Goal: Check status: Check status

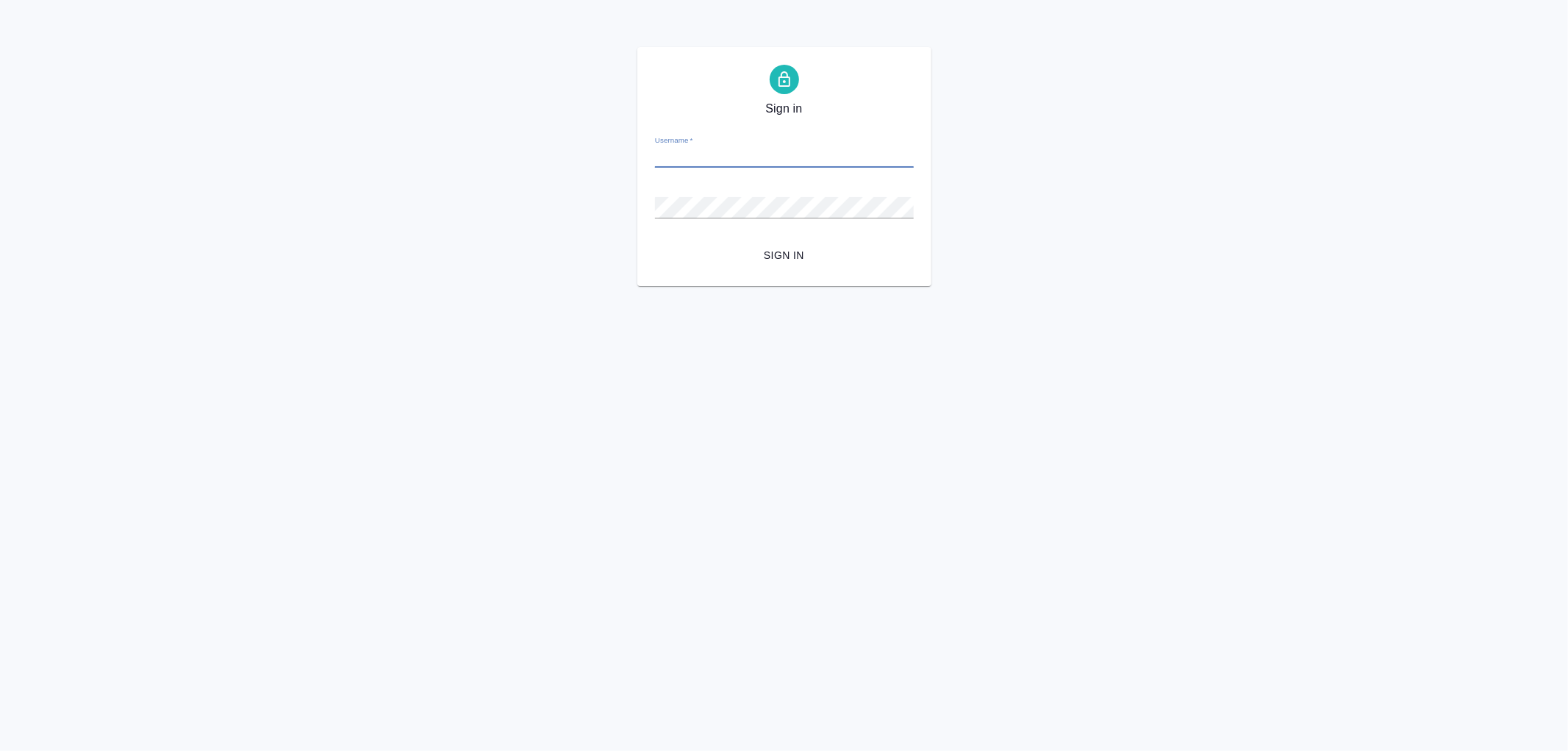
click at [751, 149] on input "Username   *" at bounding box center [784, 157] width 259 height 21
type input "arina.ivanova@awatera.com"
click at [655, 242] on button "Sign in" at bounding box center [784, 256] width 259 height 28
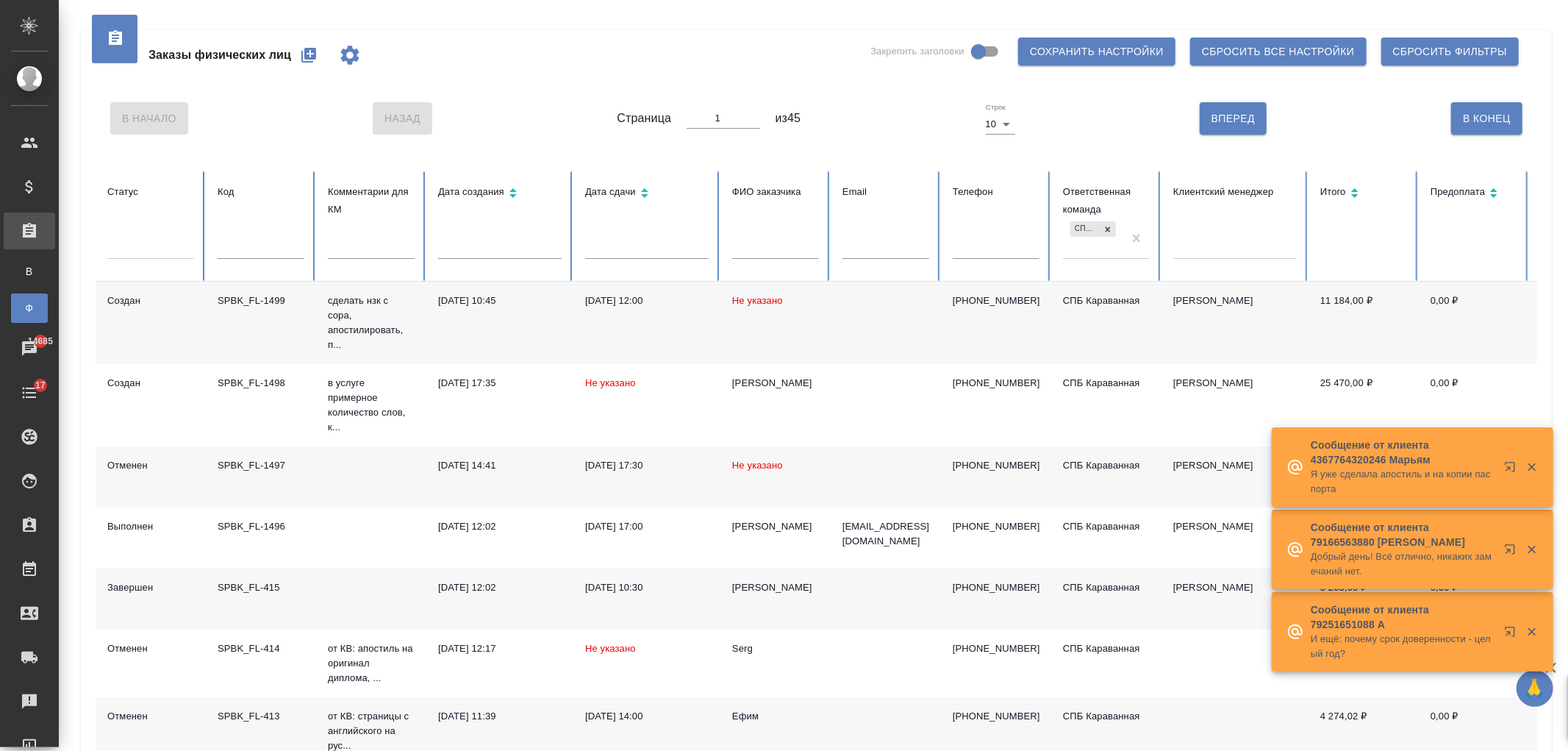
scroll to position [10, 0]
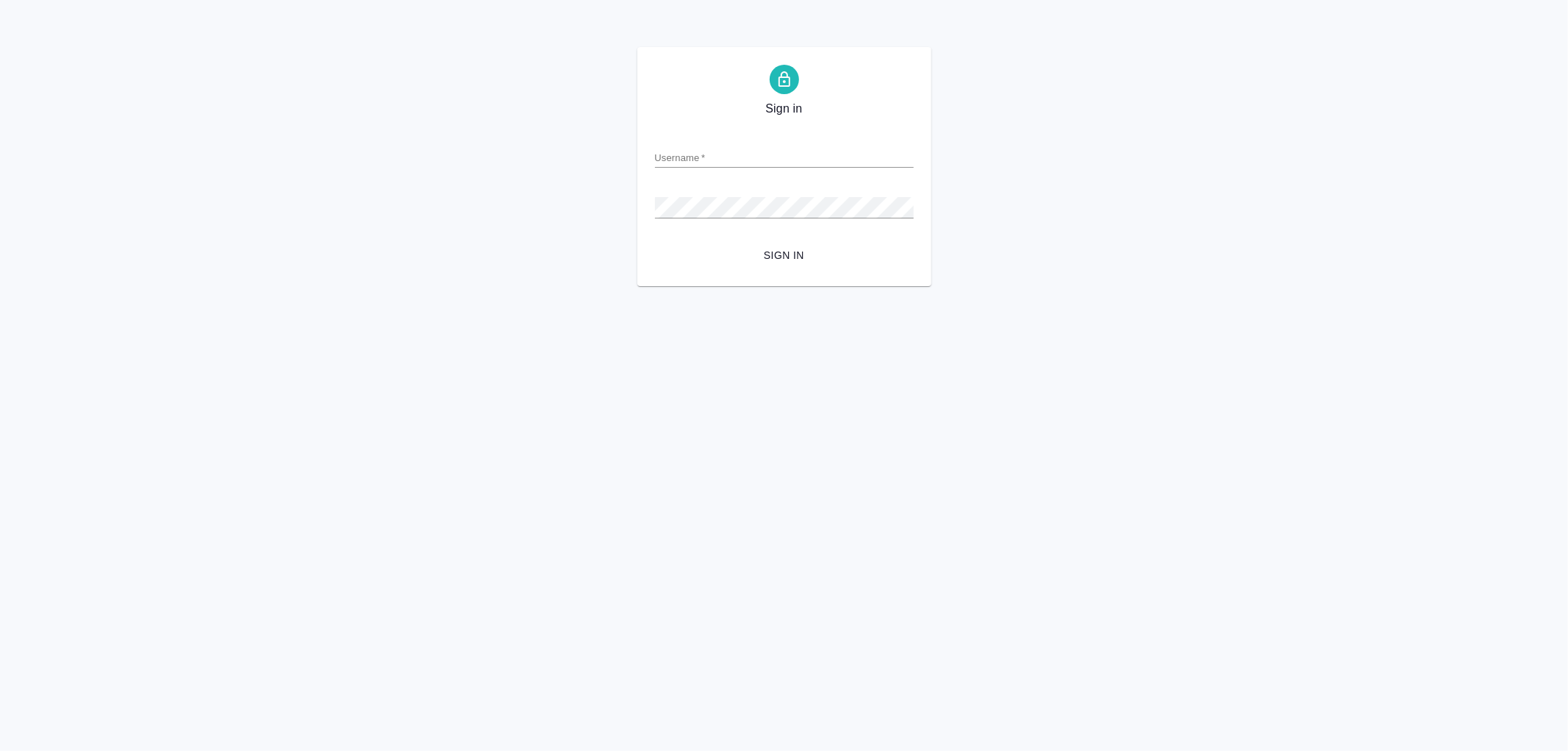
drag, startPoint x: 746, startPoint y: 181, endPoint x: 751, endPoint y: 156, distance: 25.5
click at [746, 180] on form "Username   * Password   * urlPath   * /all-orders Sign in" at bounding box center [784, 195] width 259 height 145
click at [751, 156] on input "Username   *" at bounding box center [784, 157] width 259 height 21
type input "arina.ivanova@awatera.com"
click at [655, 242] on button "Sign in" at bounding box center [784, 256] width 259 height 28
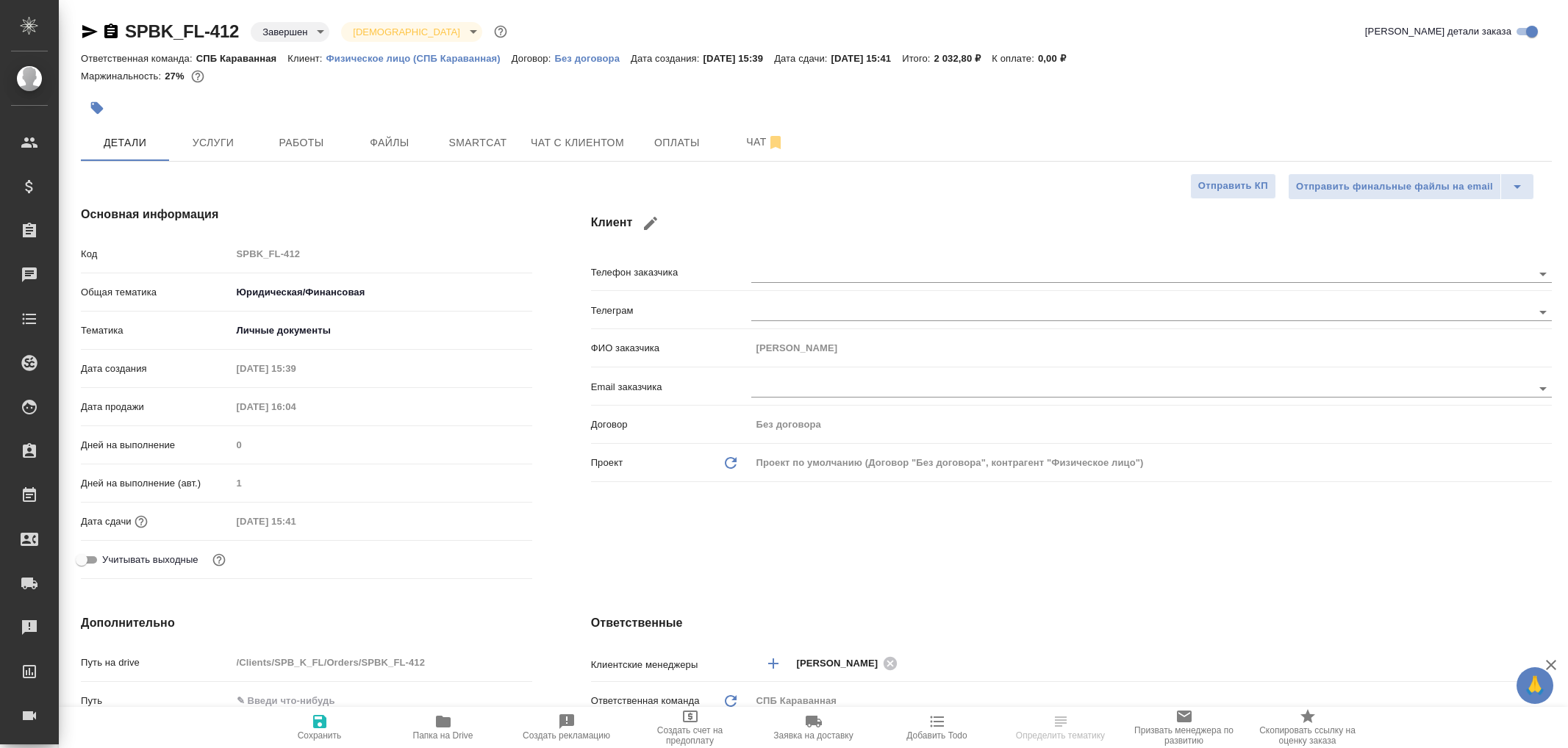
select select "RU"
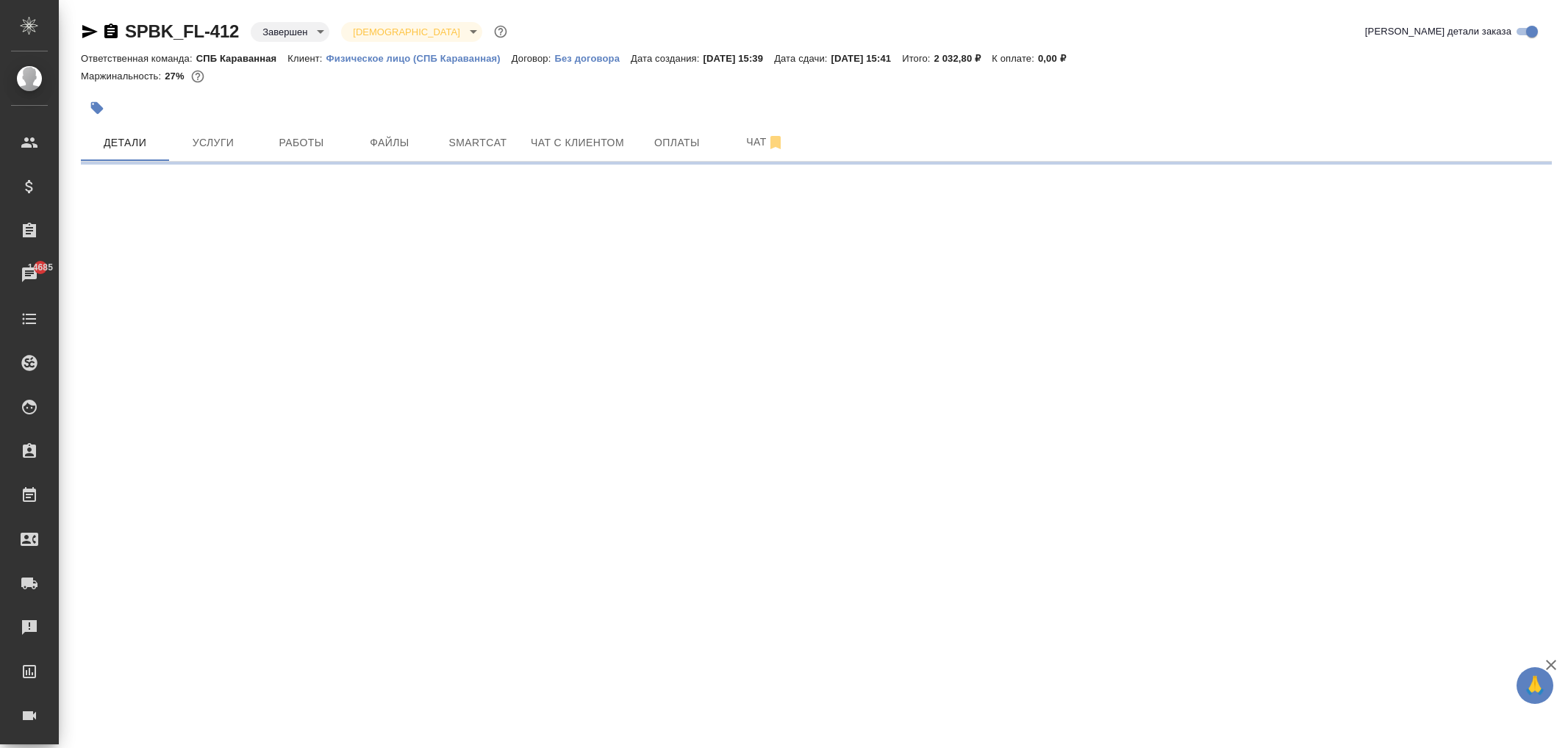
select select "RU"
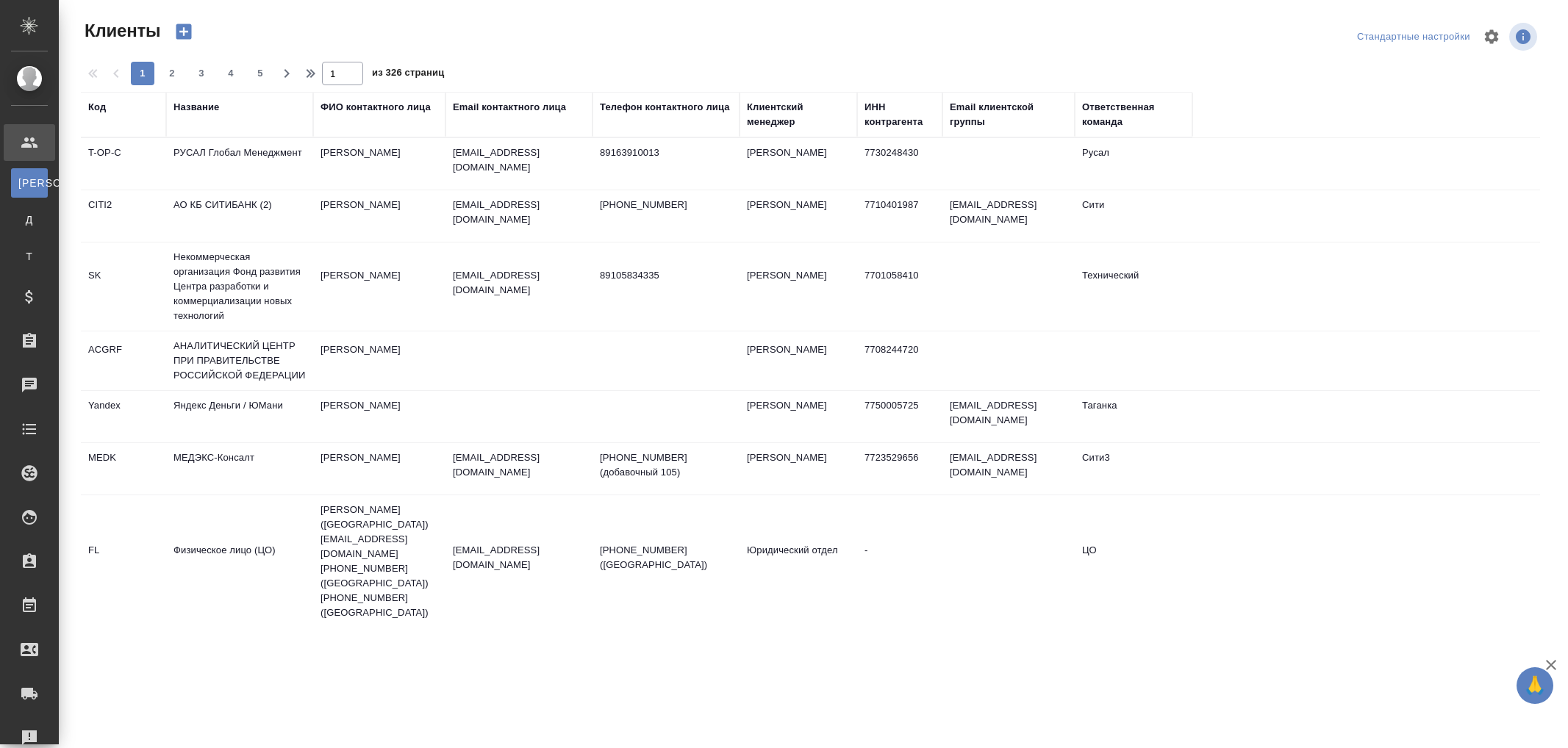
select select "RU"
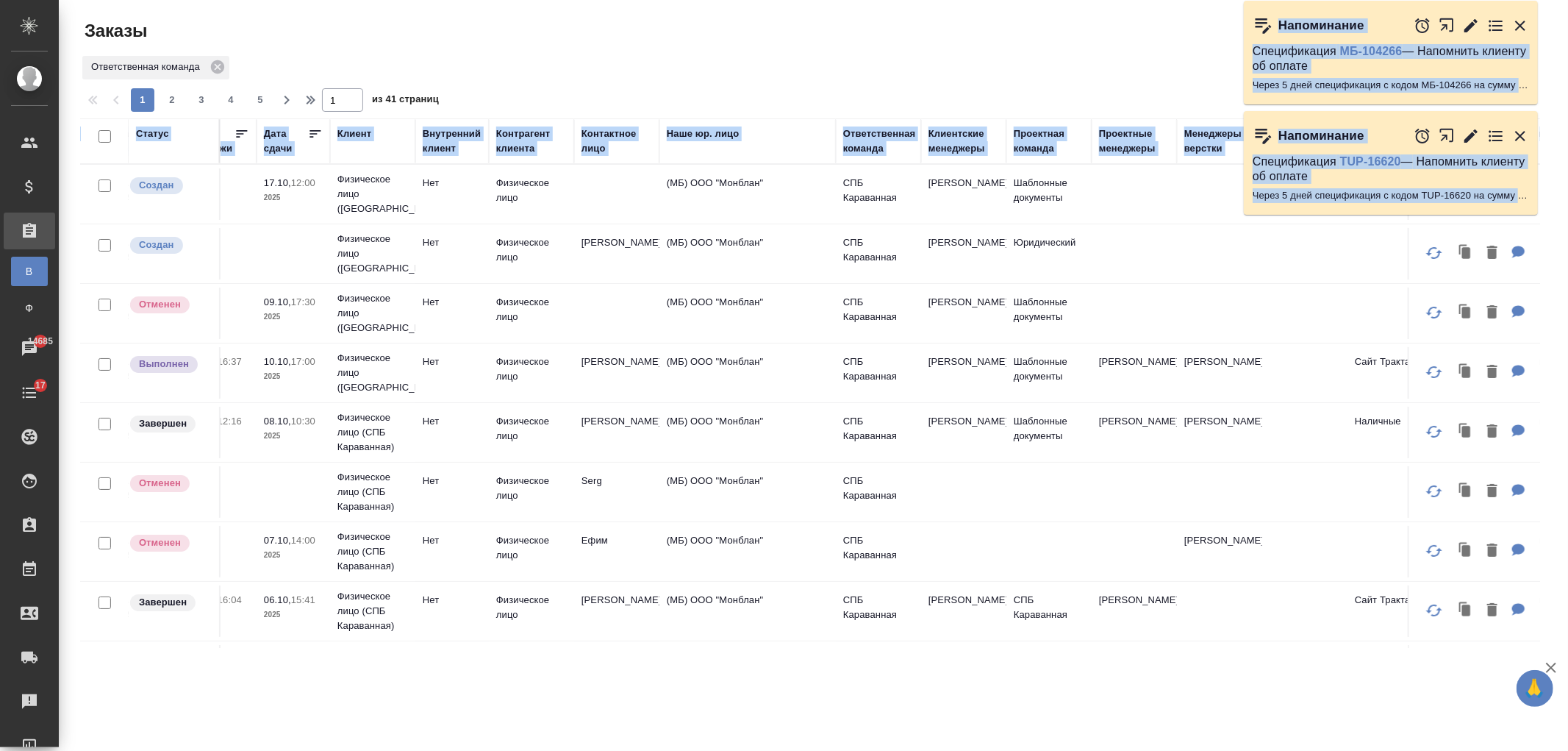
drag, startPoint x: 0, startPoint y: 0, endPoint x: 1535, endPoint y: 237, distance: 1553.2
click at [1535, 237] on div "🙏 .cls-1 fill:#fff; AWATERA [PERSON_NAME] Спецификации Заказы В Все заказы Ф За…" at bounding box center [784, 375] width 1568 height 751
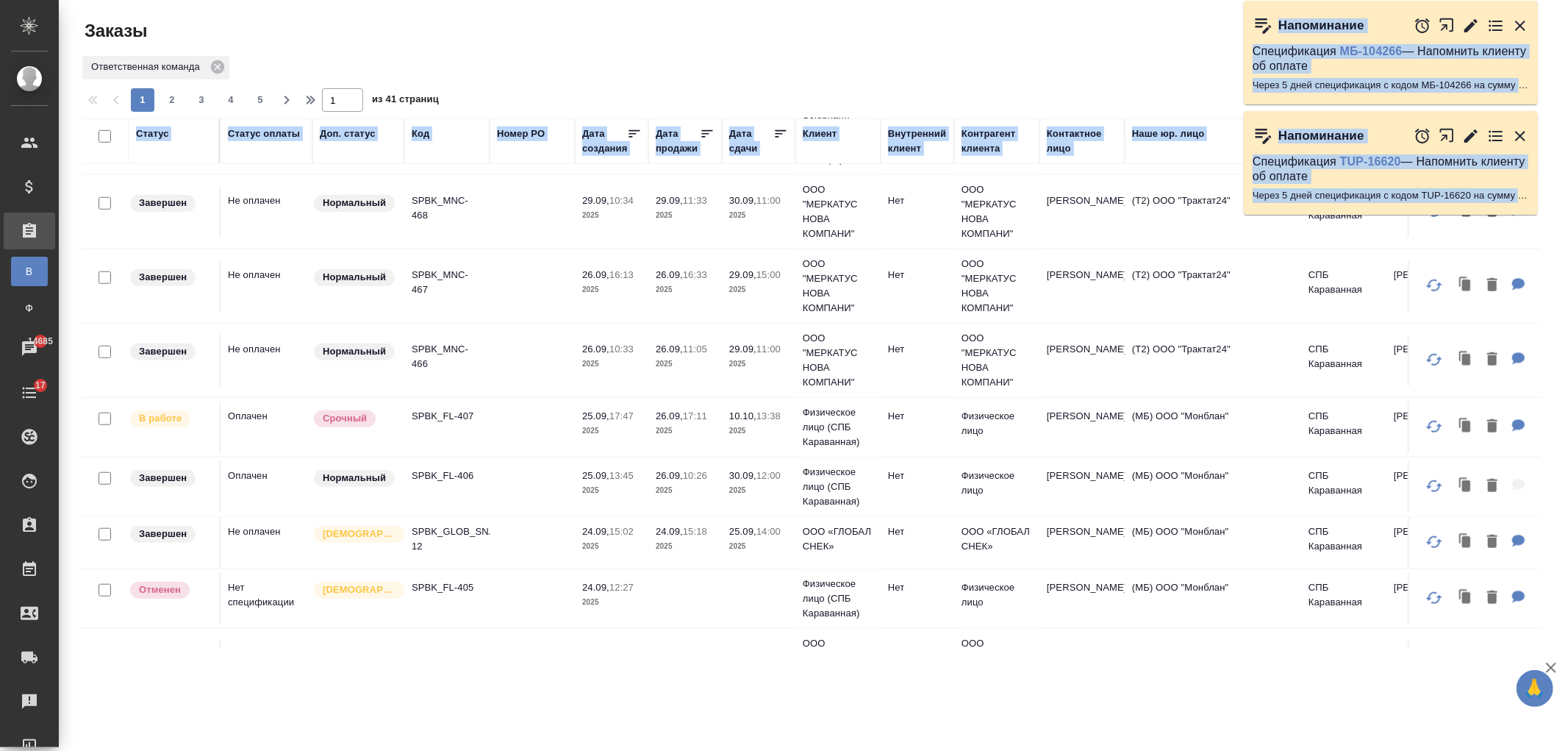
scroll to position [1053, 0]
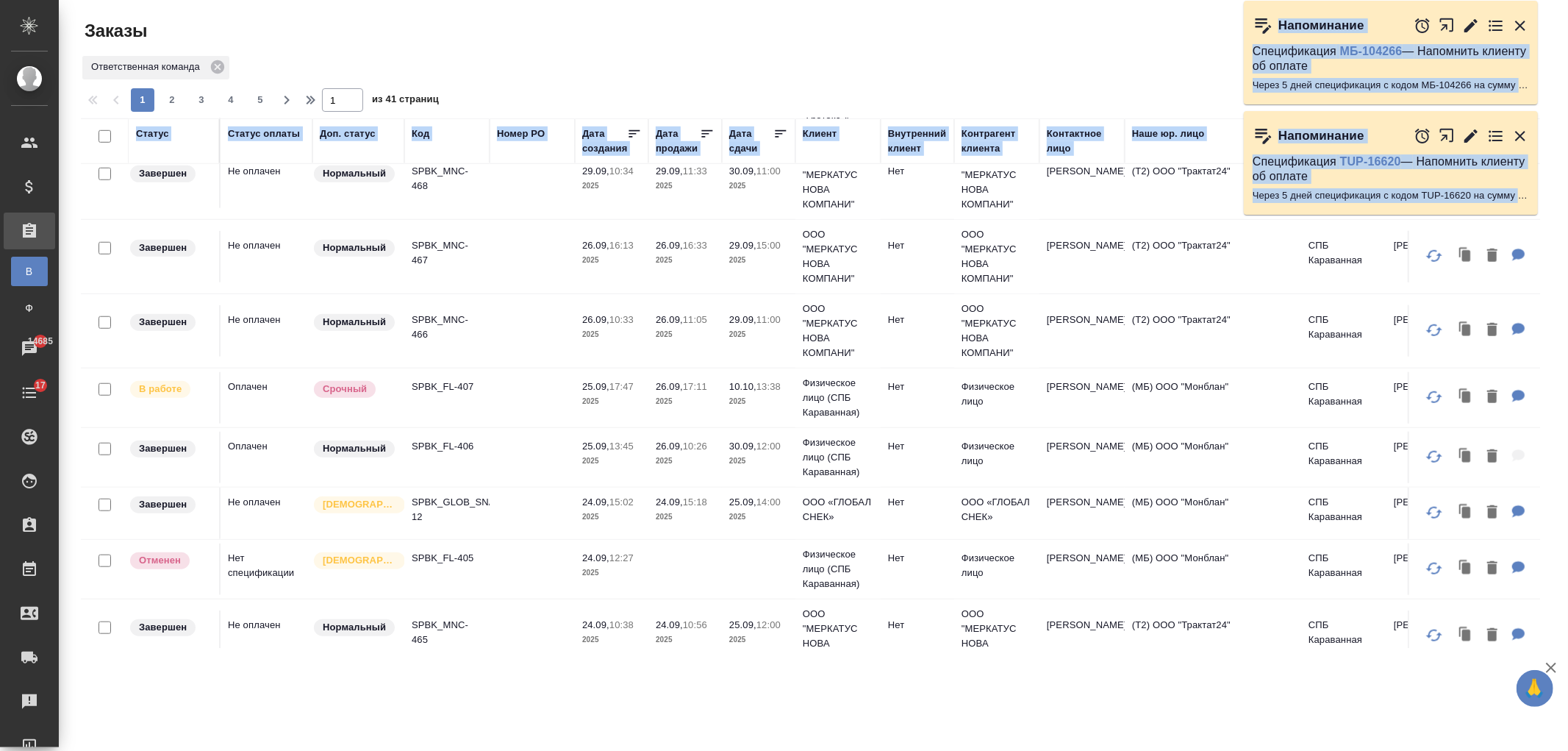
click at [504, 414] on td at bounding box center [532, 398] width 85 height 52
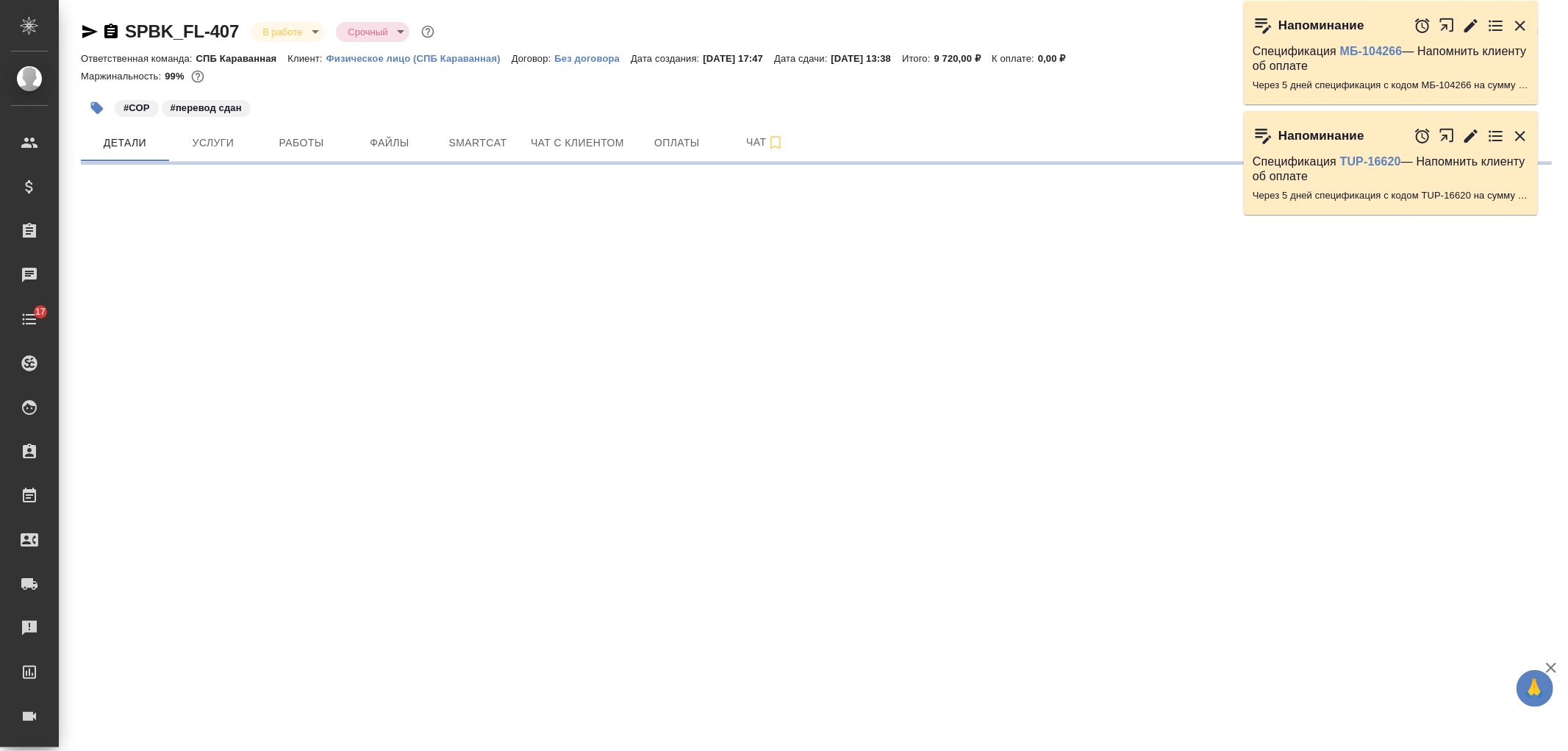
select select "RU"
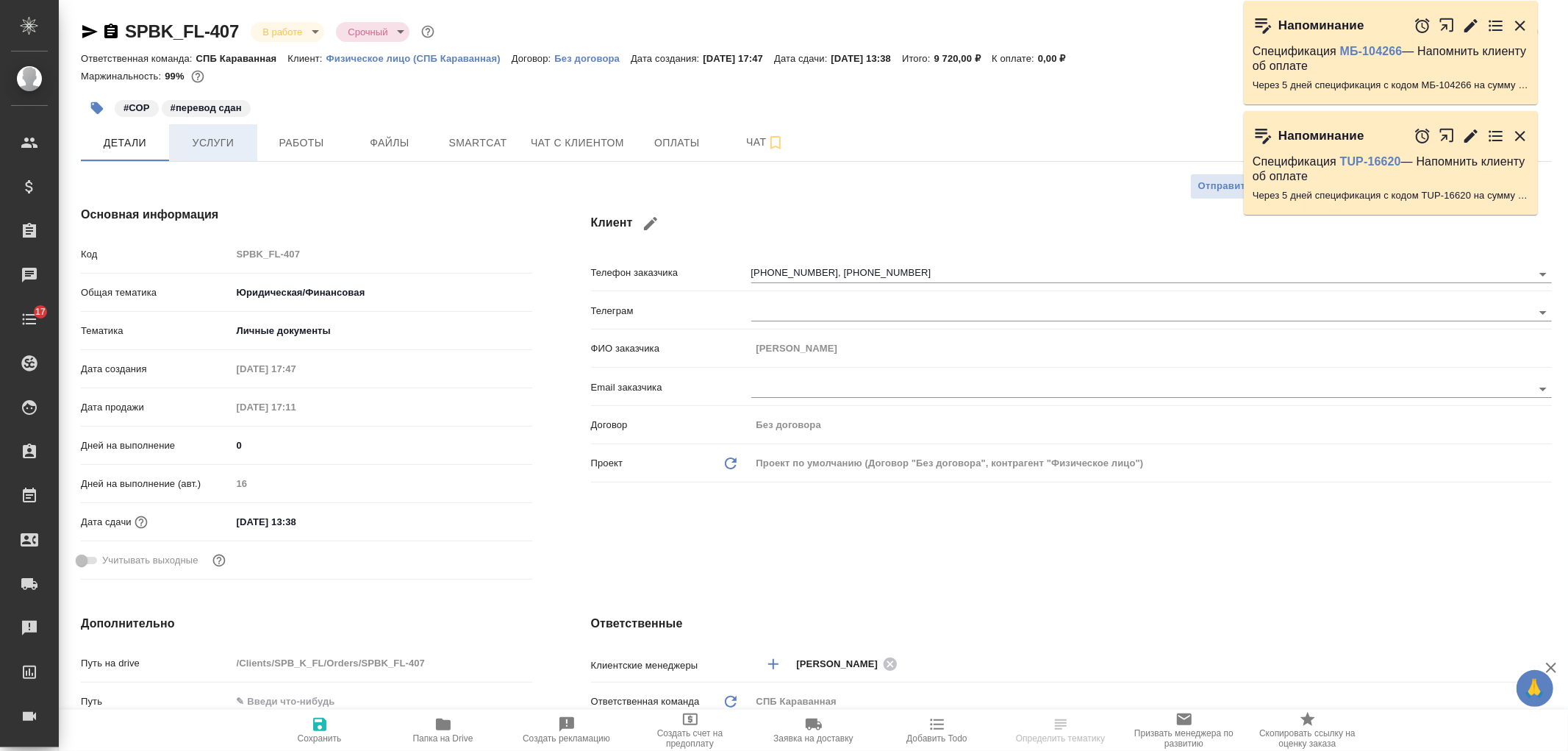
type textarea "x"
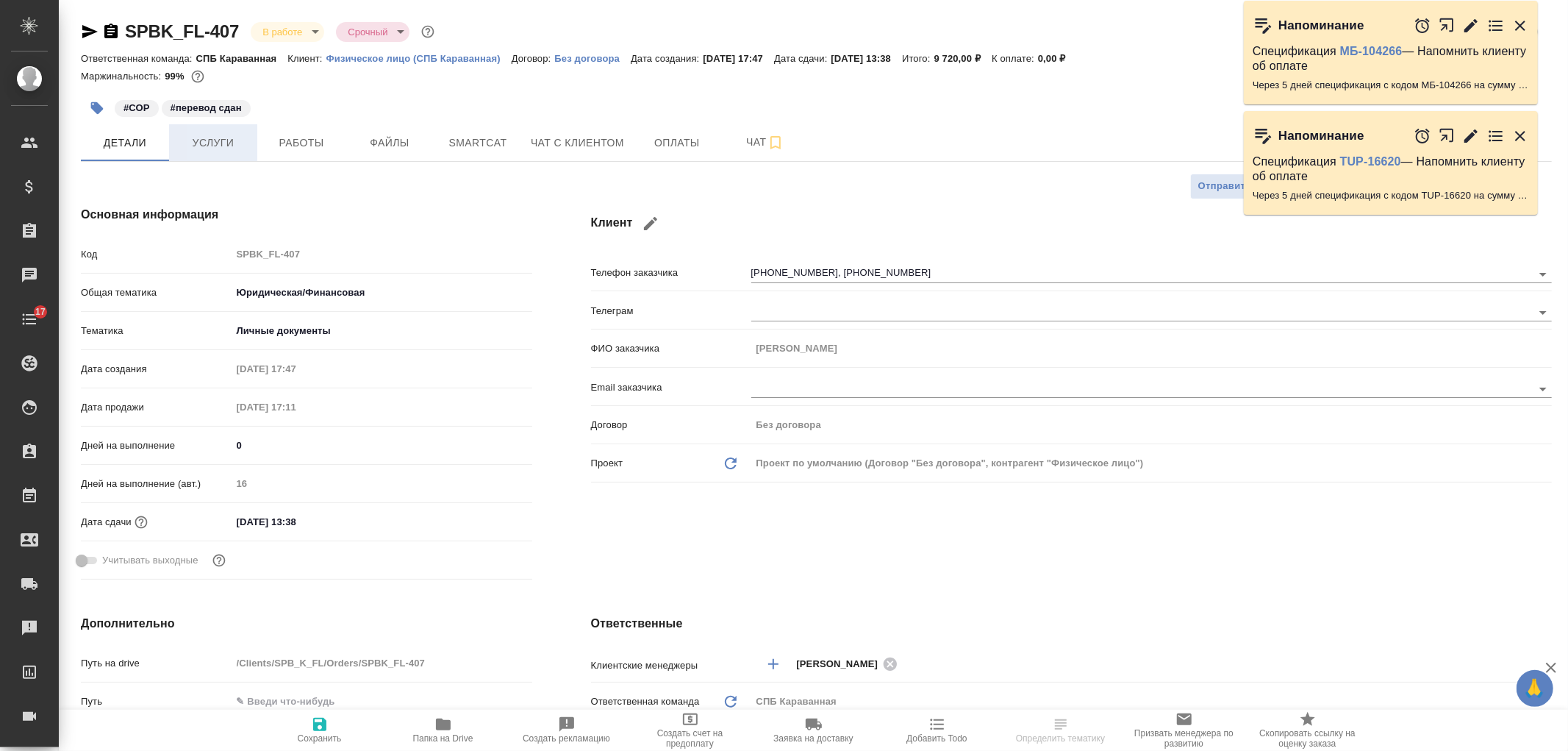
type textarea "x"
click at [446, 731] on icon "button" at bounding box center [443, 723] width 18 height 18
type textarea "x"
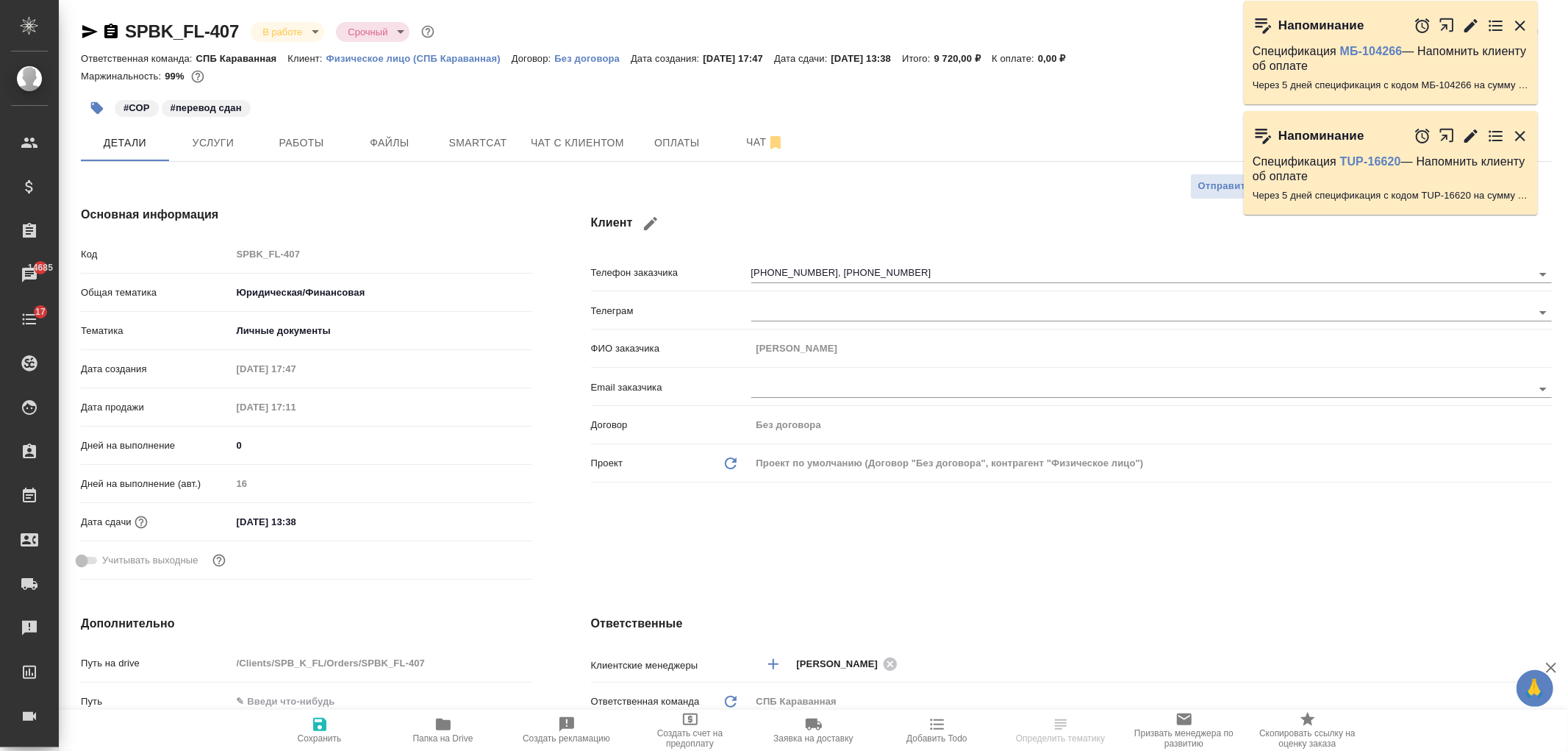
select select "RU"
type textarea "x"
